Goal: Find specific page/section: Find specific page/section

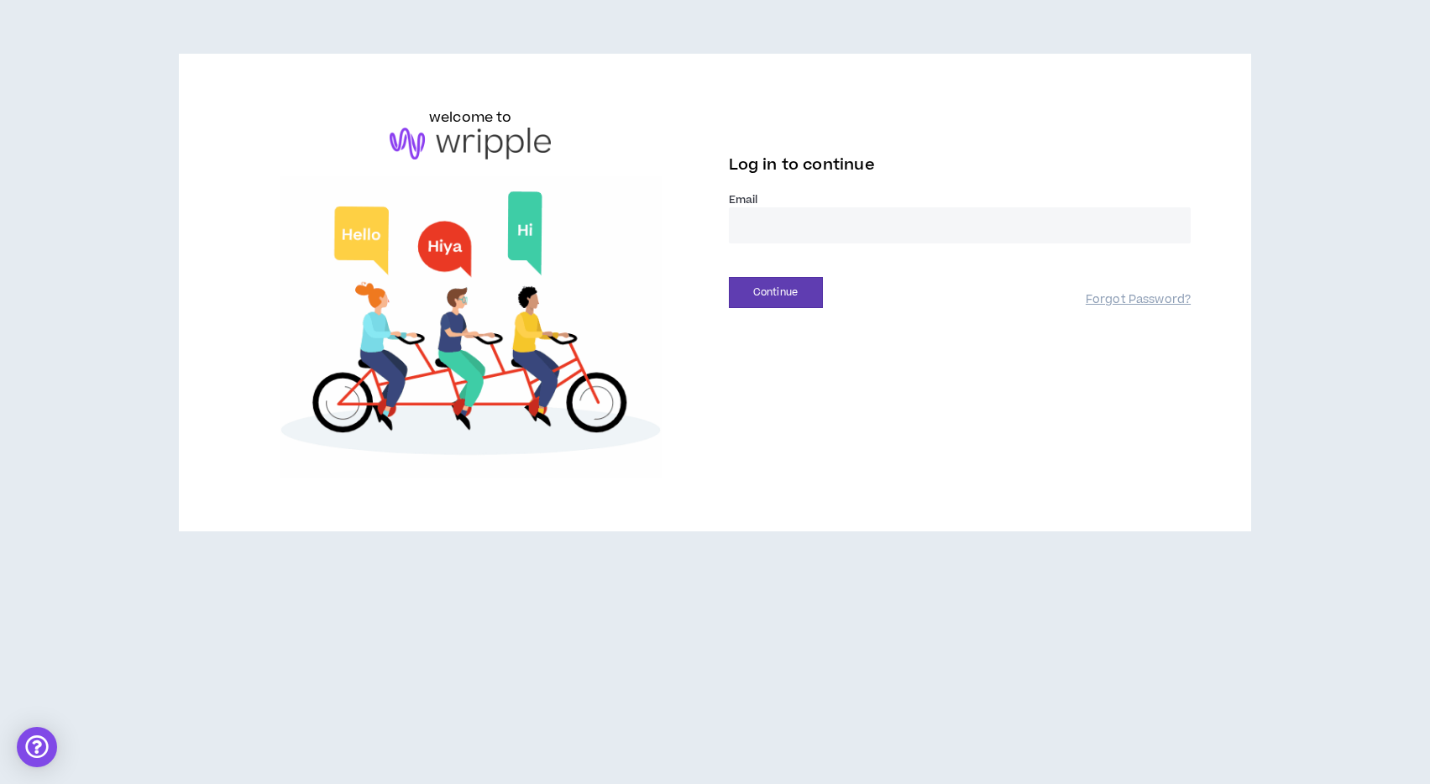
click at [837, 233] on input "email" at bounding box center [960, 225] width 463 height 36
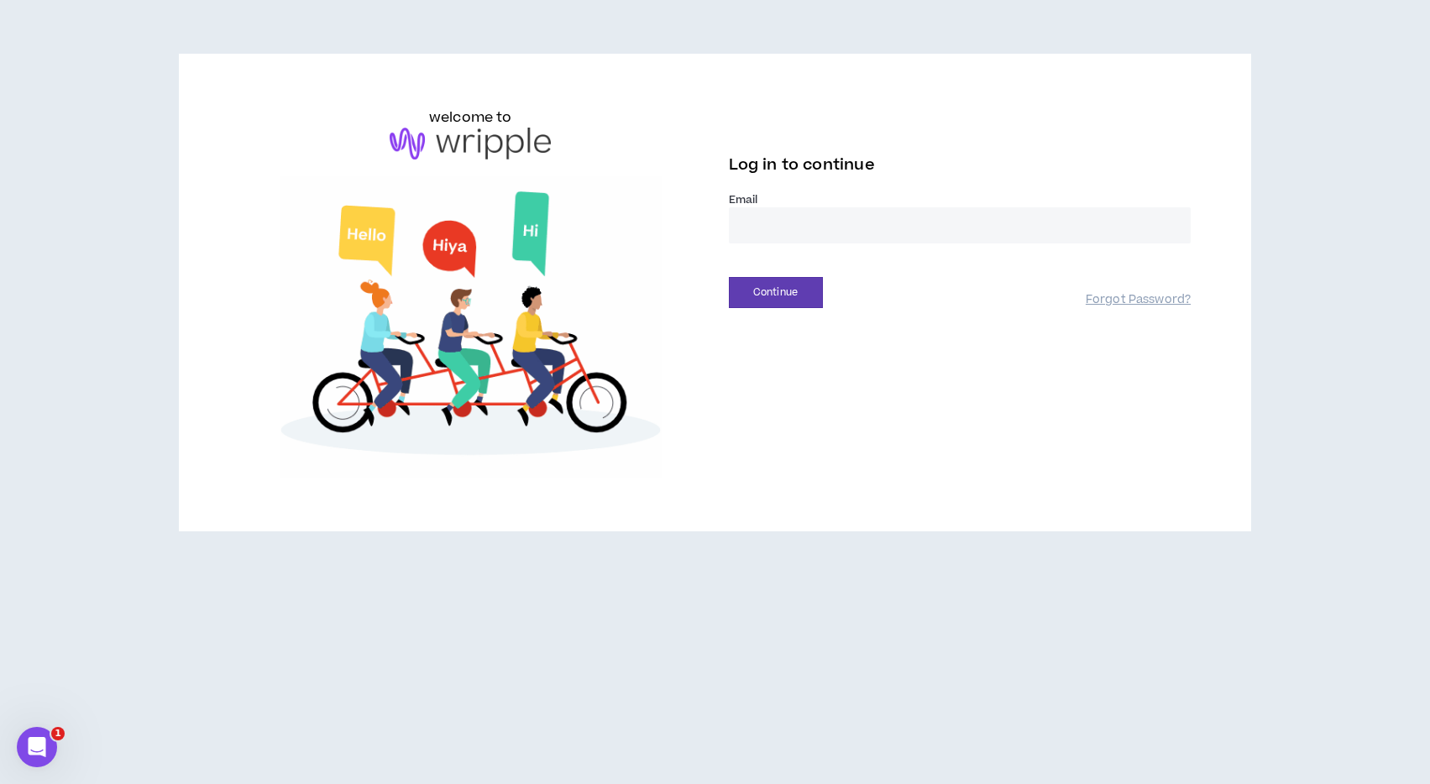
type input "**********"
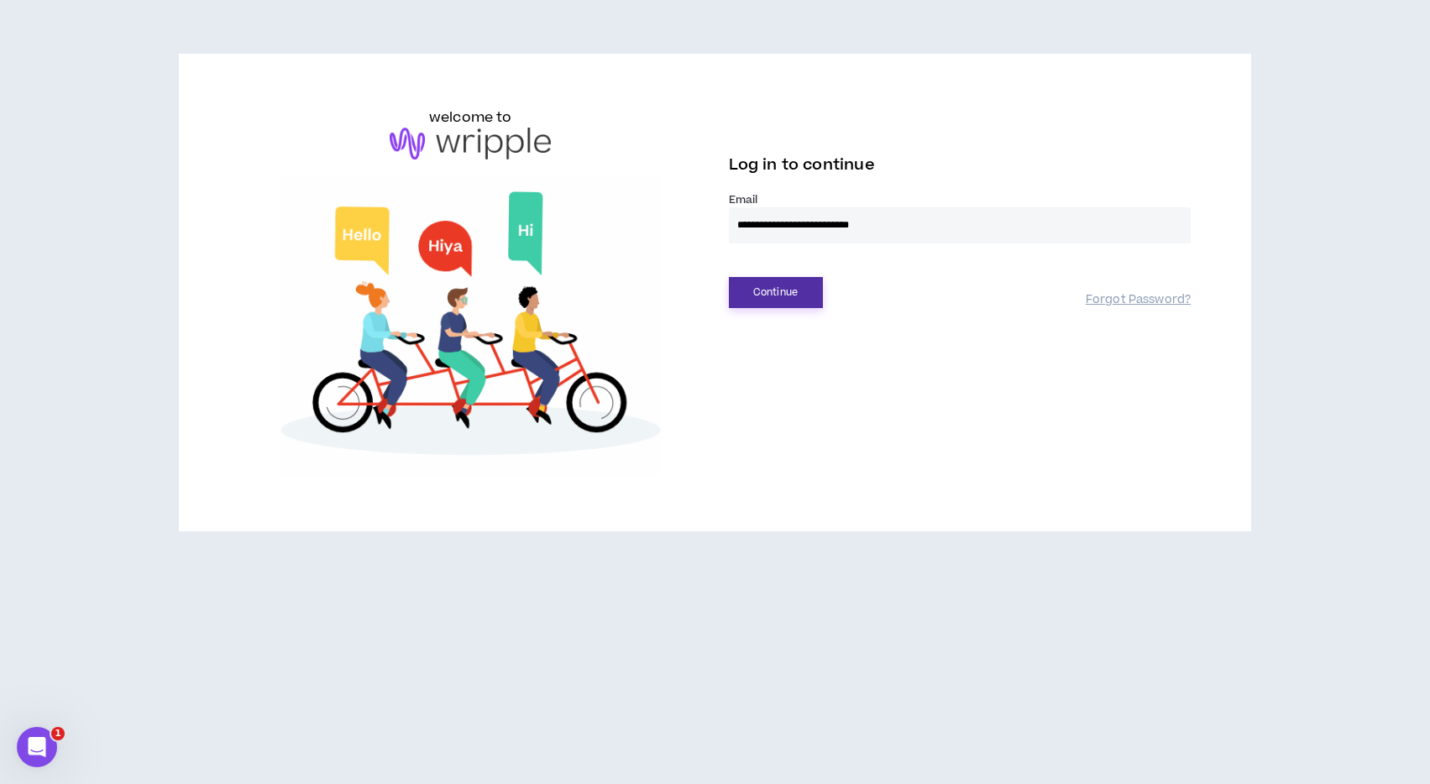
click at [795, 297] on button "Continue" at bounding box center [776, 292] width 94 height 31
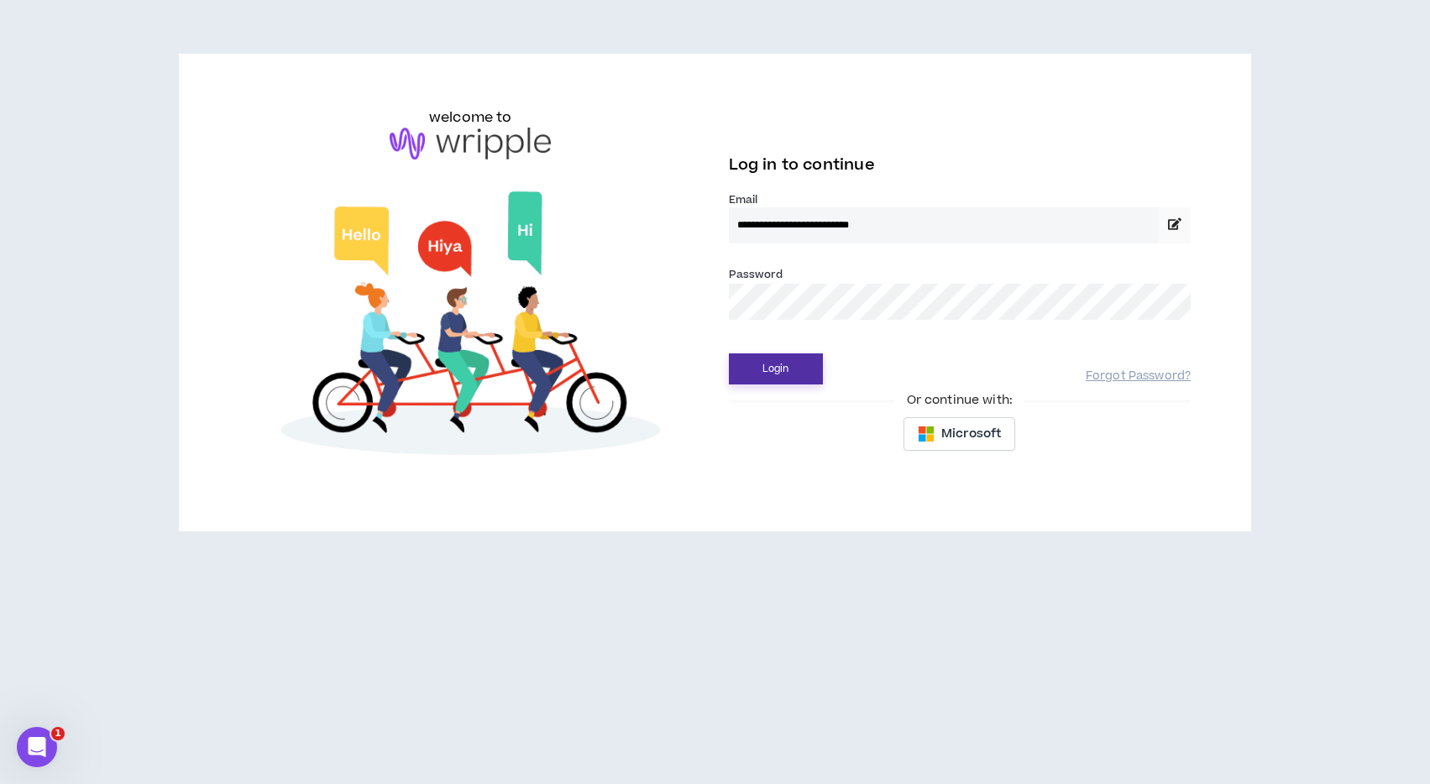
click at [765, 365] on button "Login" at bounding box center [776, 369] width 94 height 31
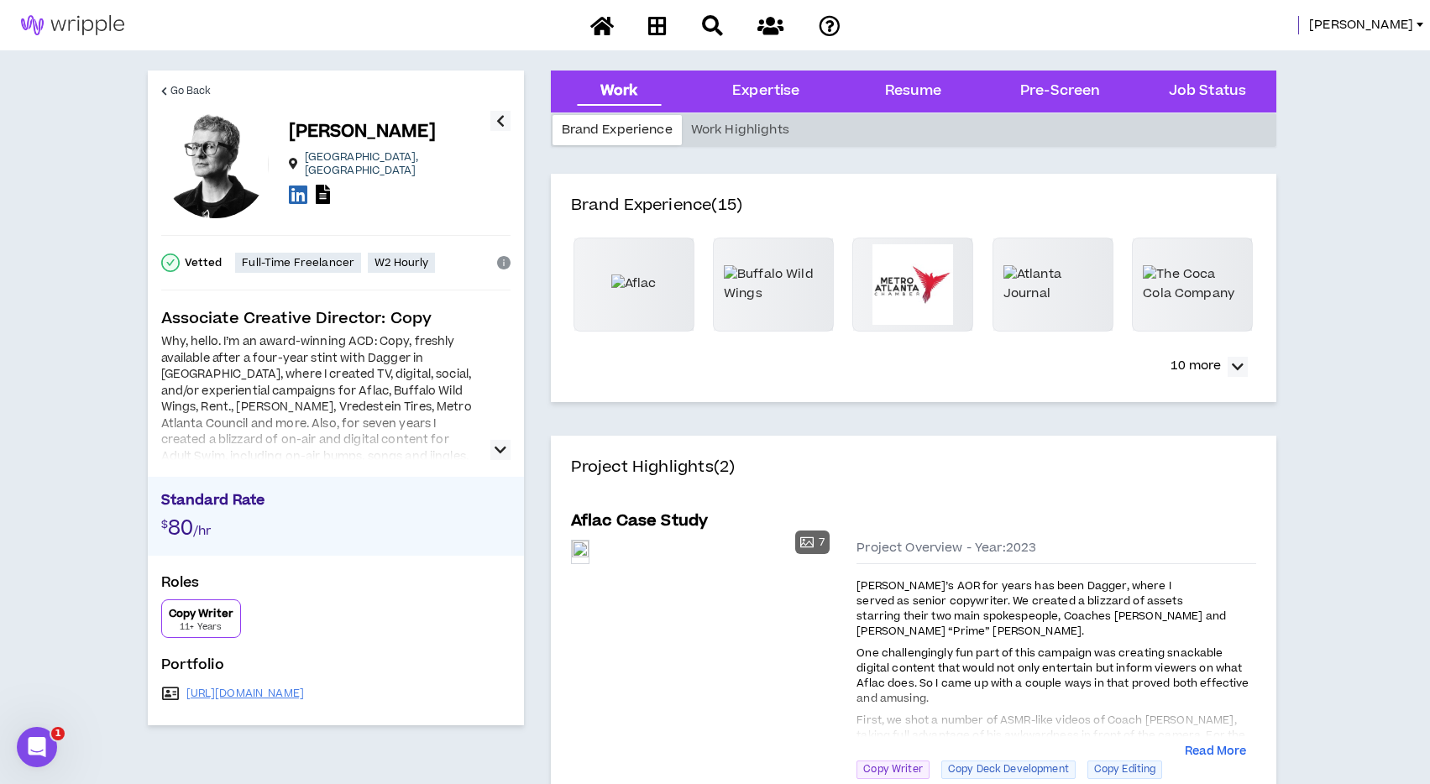
click at [497, 448] on icon "button" at bounding box center [501, 450] width 12 height 20
click at [301, 189] on icon at bounding box center [298, 194] width 18 height 21
click at [1404, 27] on span "[PERSON_NAME]" at bounding box center [1361, 25] width 104 height 18
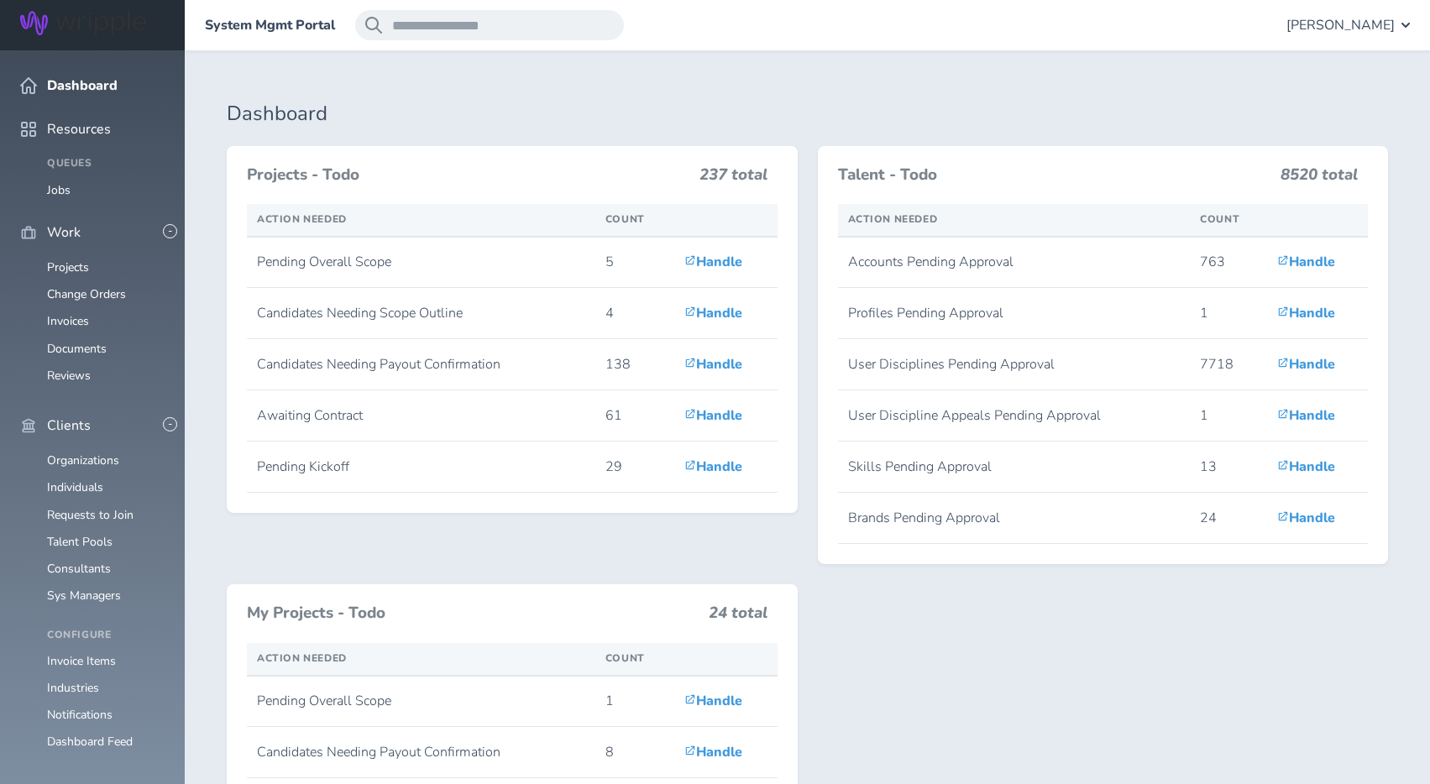
scroll to position [234, 0]
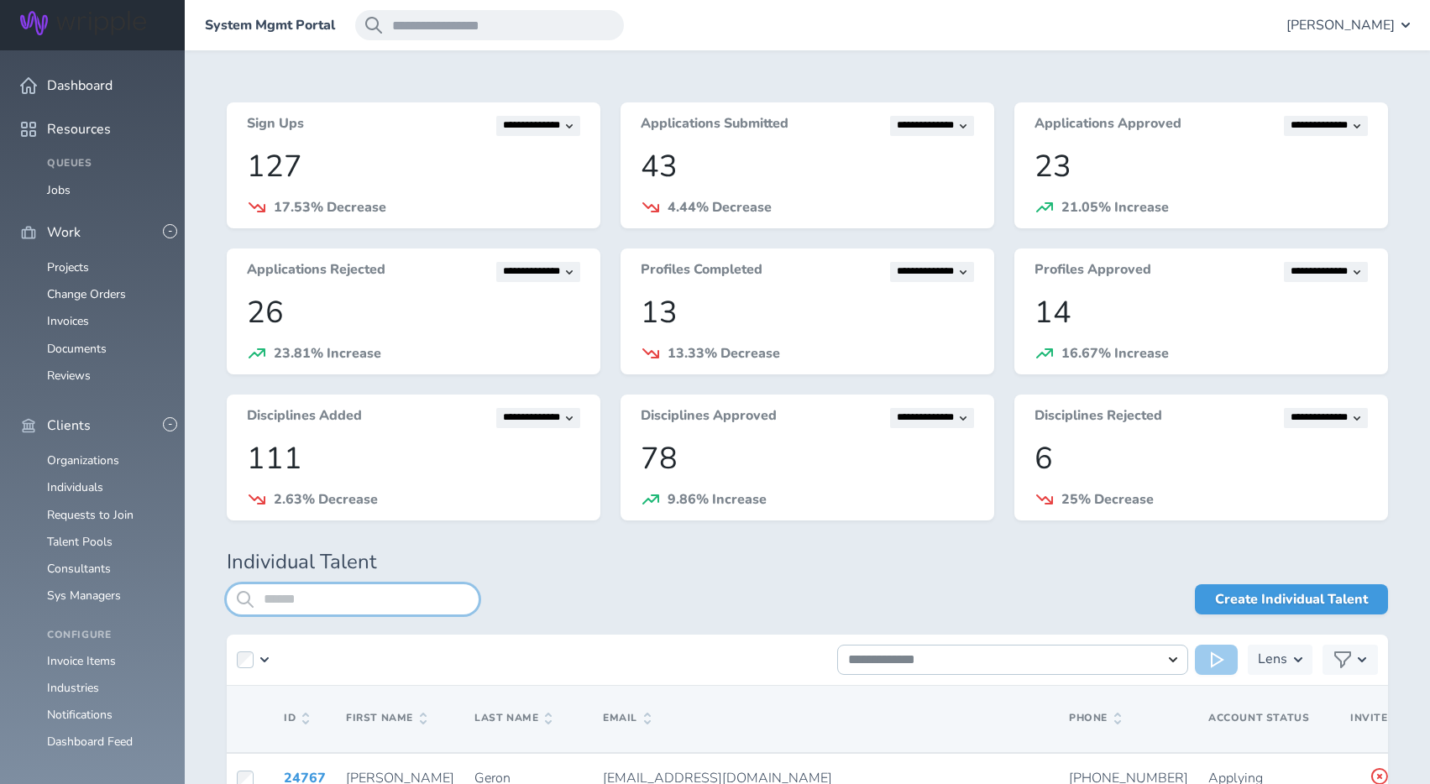
click at [298, 600] on input "search" at bounding box center [353, 600] width 252 height 30
type input "*******"
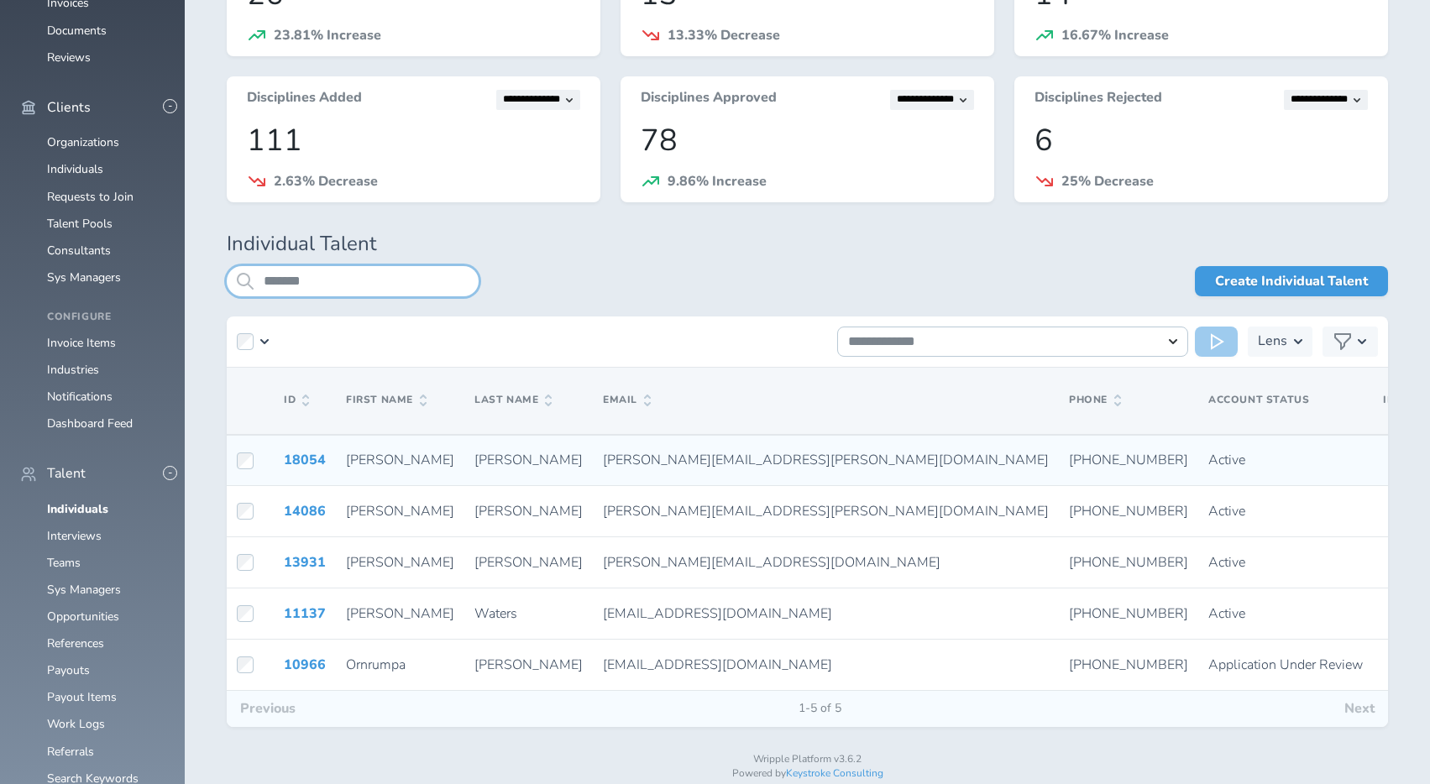
scroll to position [323, 0]
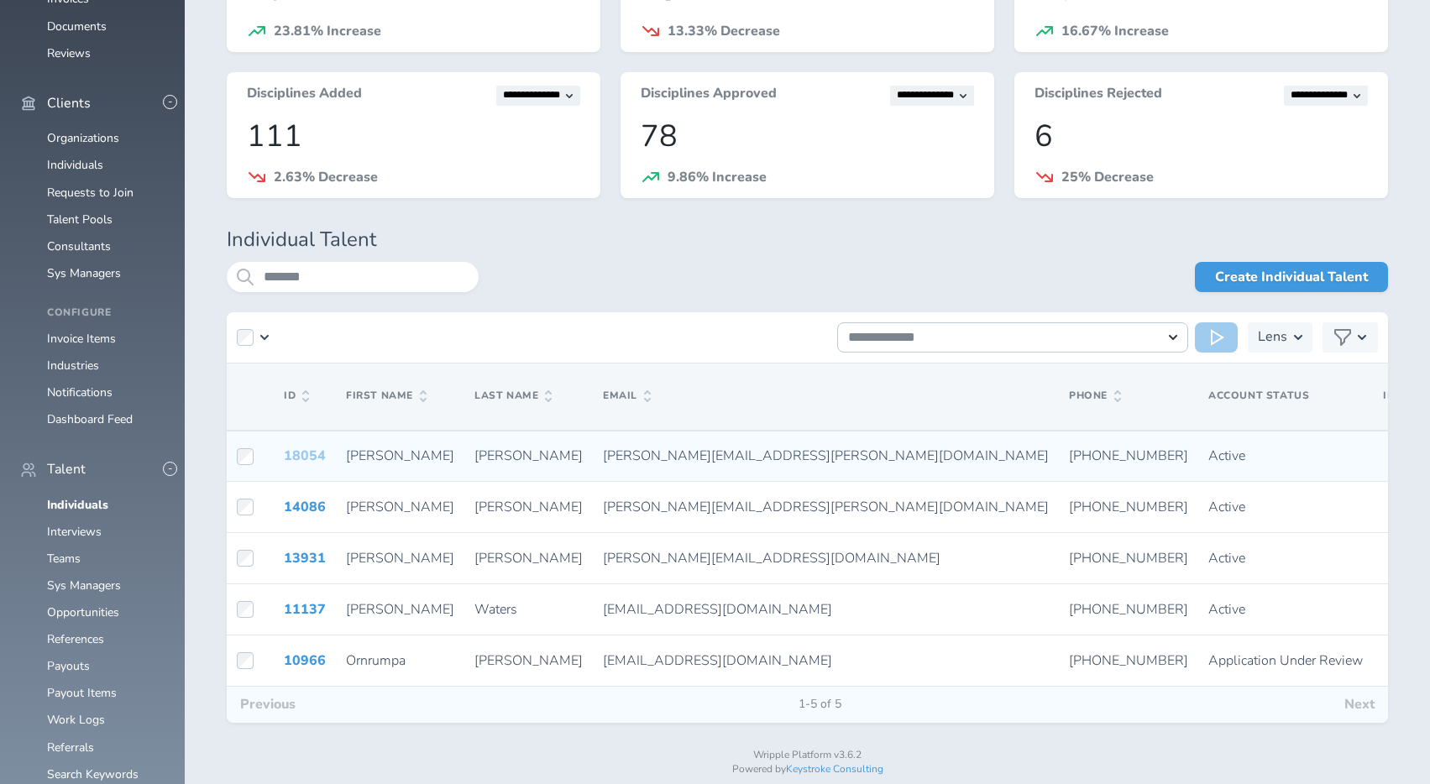
click at [306, 456] on link "18054" at bounding box center [305, 456] width 42 height 18
